Goal: Find specific fact: Find specific fact

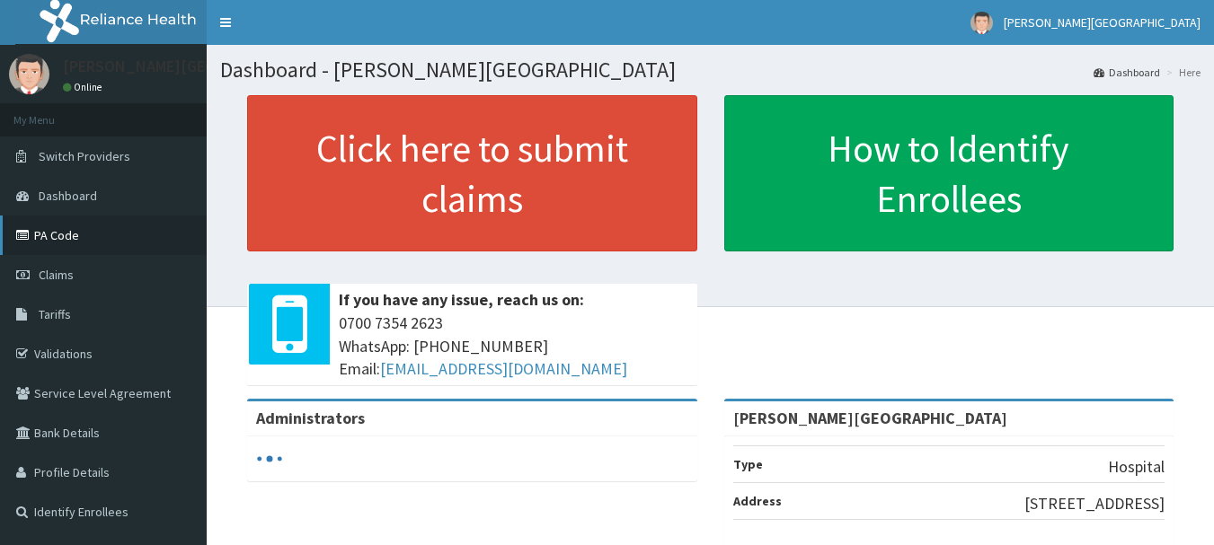
click at [75, 230] on link "PA Code" at bounding box center [103, 236] width 207 height 40
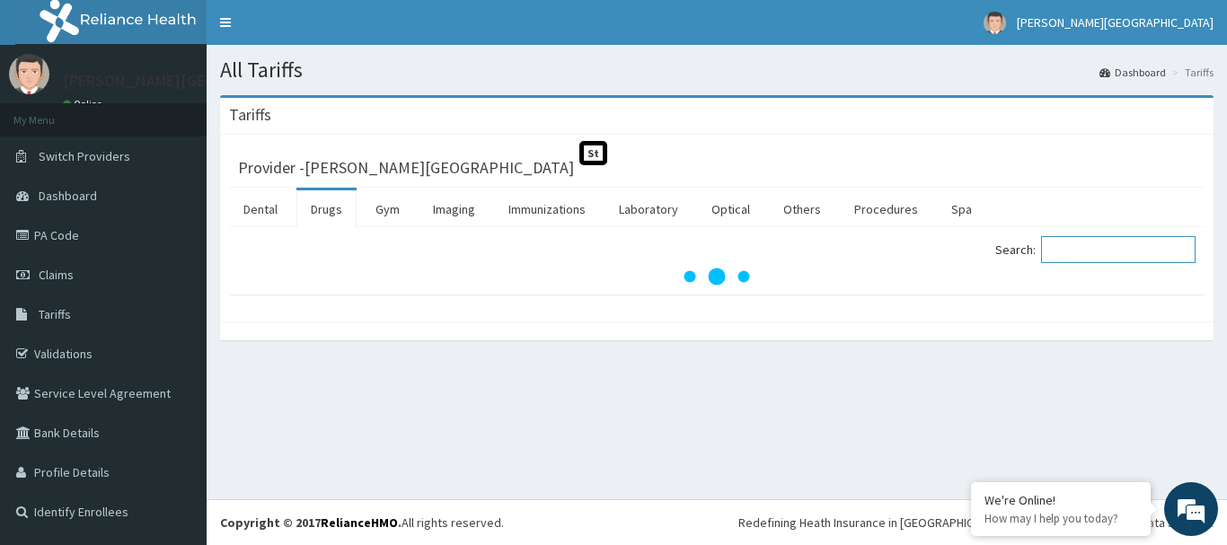
click at [1080, 243] on input "Search:" at bounding box center [1118, 249] width 155 height 27
click at [1092, 251] on input "PIRIRTON" at bounding box center [1118, 249] width 155 height 27
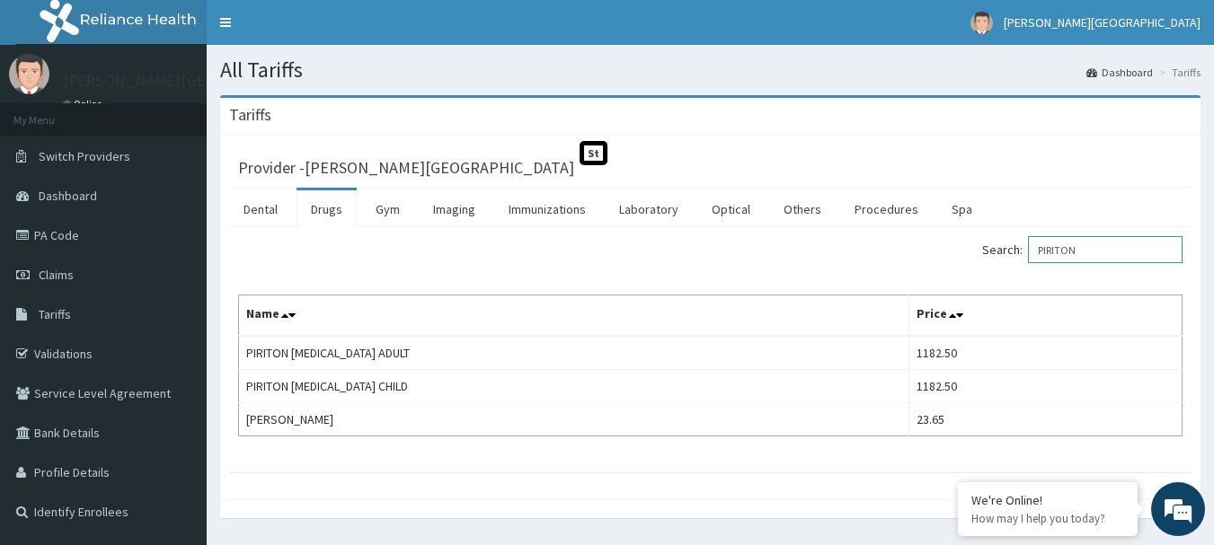
click at [1065, 254] on input "PIRITON" at bounding box center [1105, 249] width 155 height 27
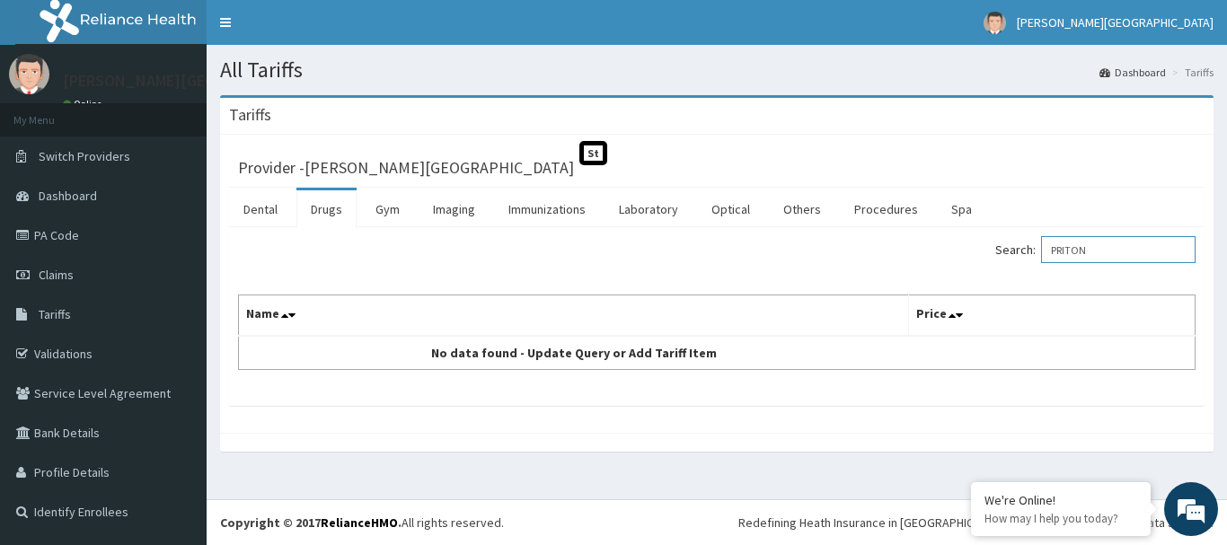
click at [1108, 245] on input "PRITON" at bounding box center [1118, 249] width 155 height 27
type input "P"
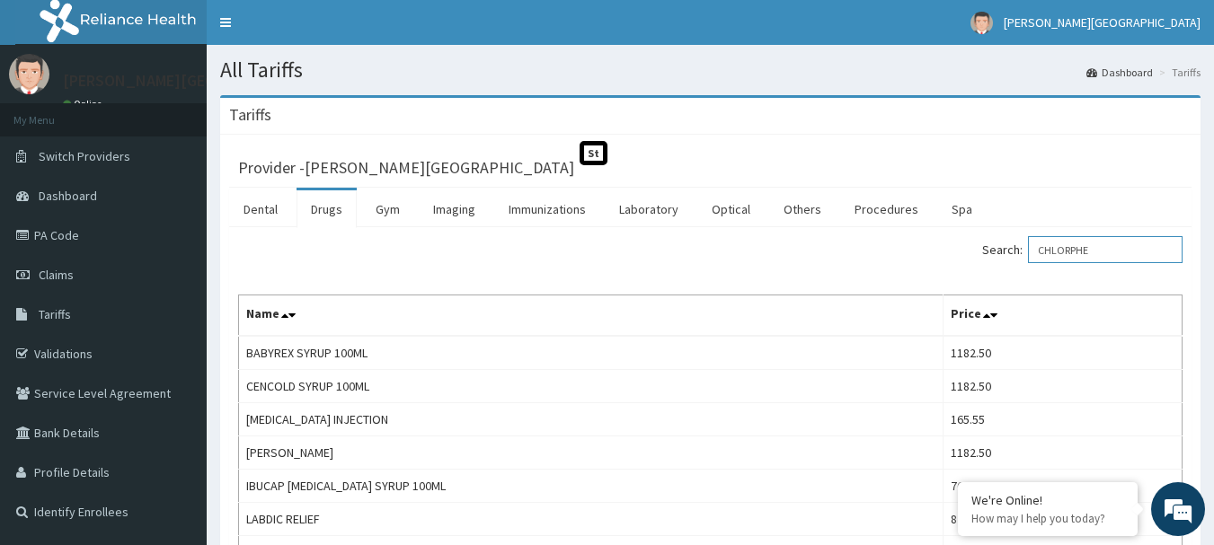
type input "CHLORPHE"
